Goal: Task Accomplishment & Management: Use online tool/utility

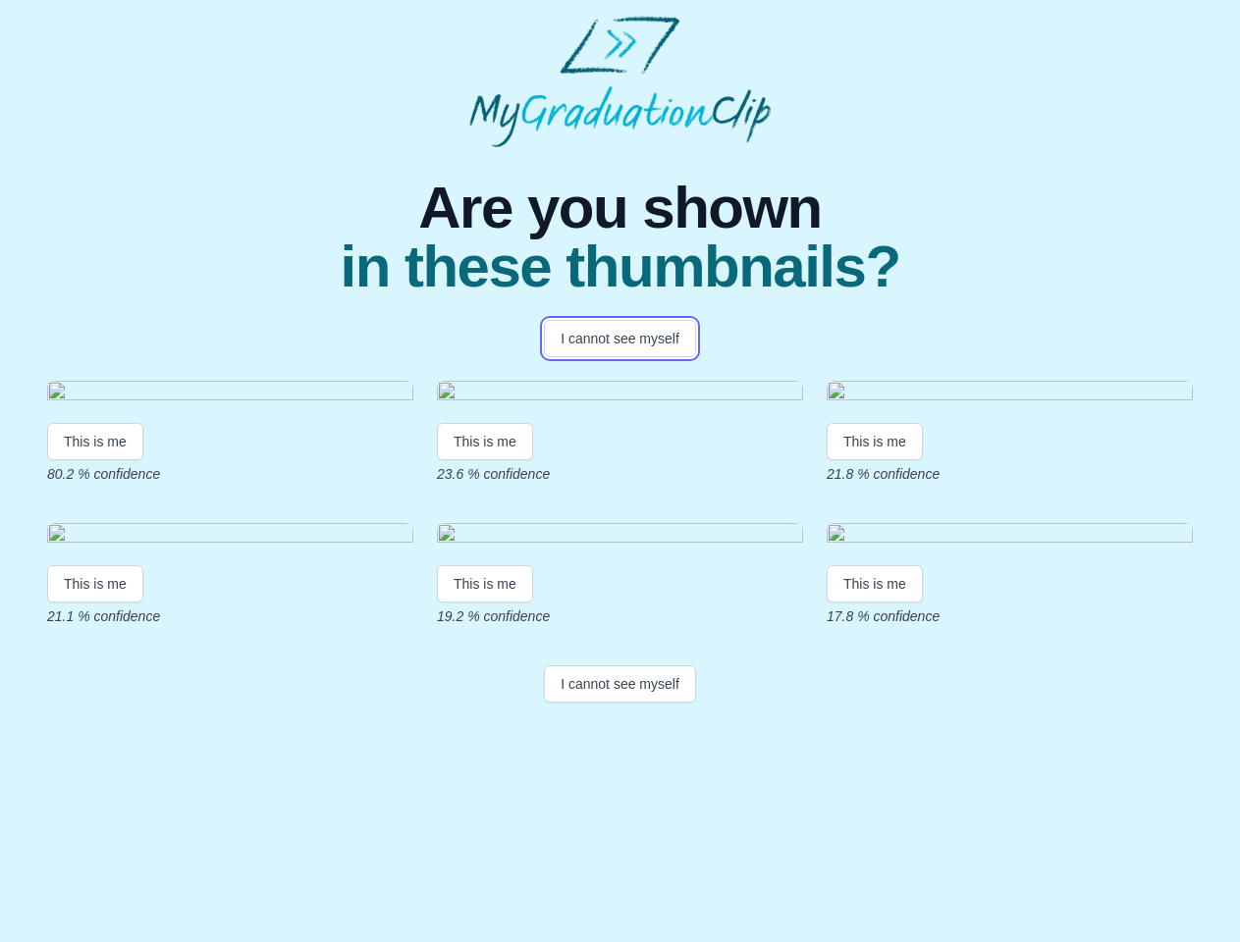
click at [619, 339] on button "I cannot see myself" at bounding box center [620, 338] width 152 height 37
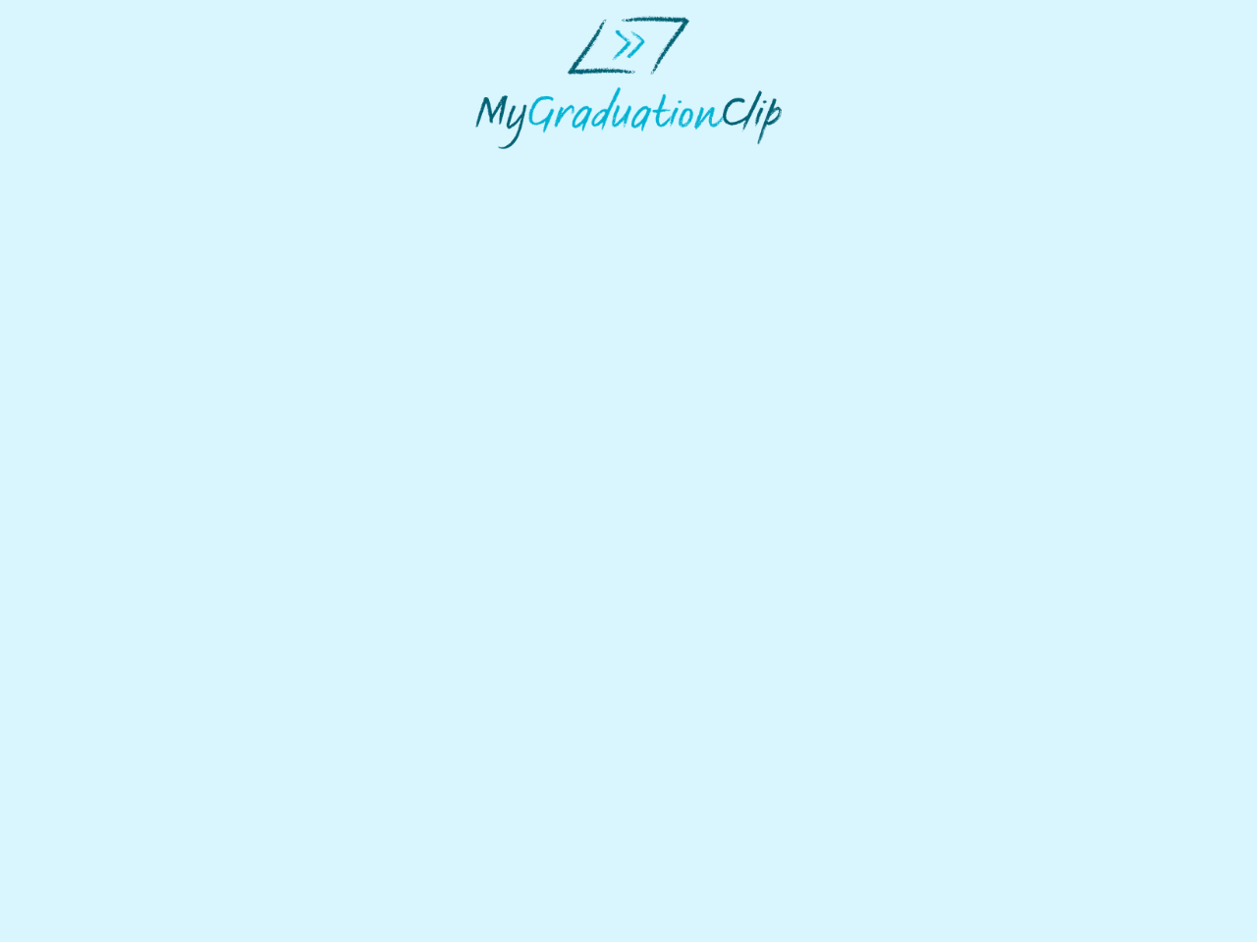
click at [95, 165] on html at bounding box center [628, 82] width 1257 height 165
click at [488, 165] on html at bounding box center [628, 82] width 1257 height 165
click at [880, 165] on html at bounding box center [628, 82] width 1257 height 165
click at [95, 165] on html at bounding box center [628, 82] width 1257 height 165
click at [488, 165] on html at bounding box center [628, 82] width 1257 height 165
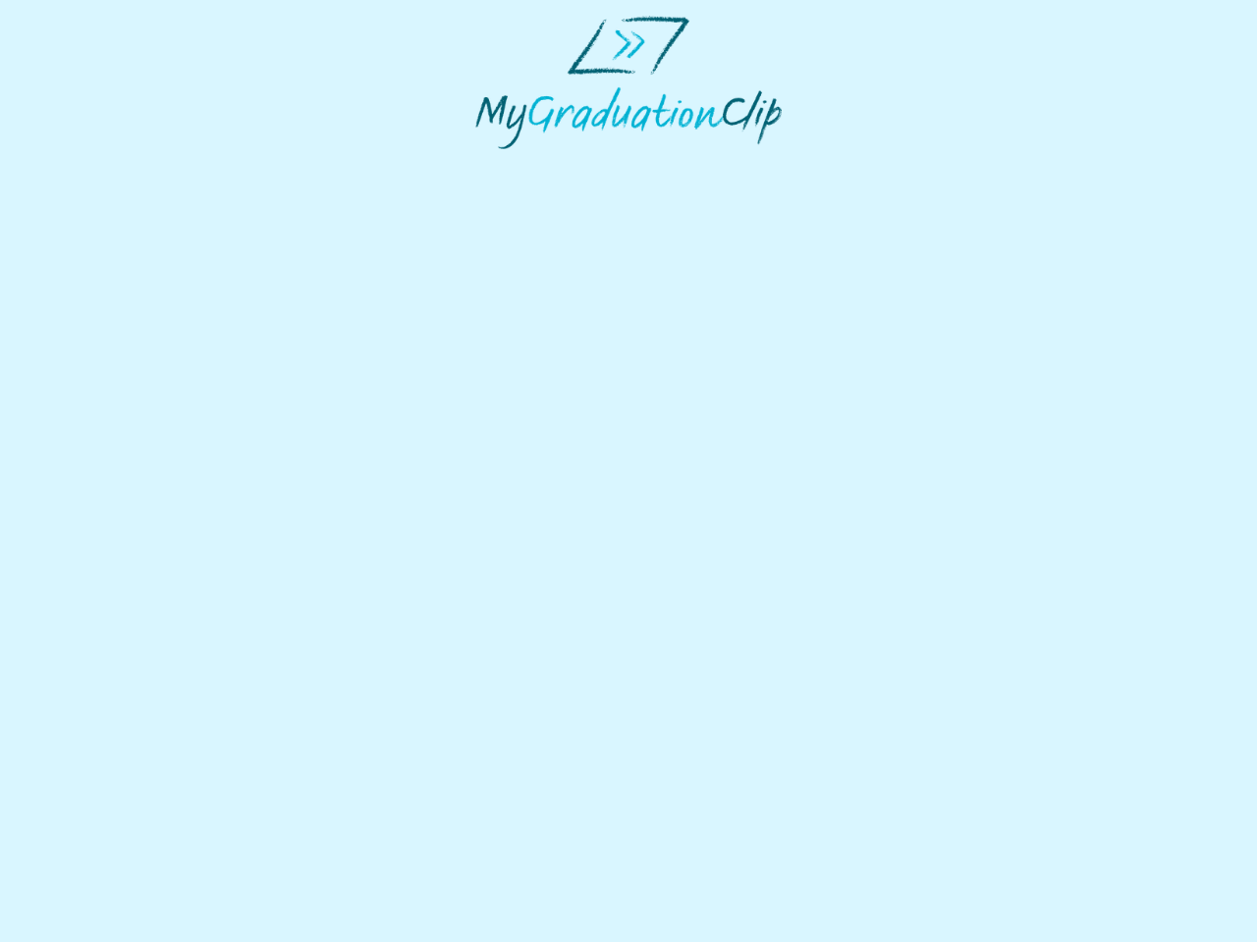
click at [880, 165] on html at bounding box center [628, 82] width 1257 height 165
